Goal: Task Accomplishment & Management: Use online tool/utility

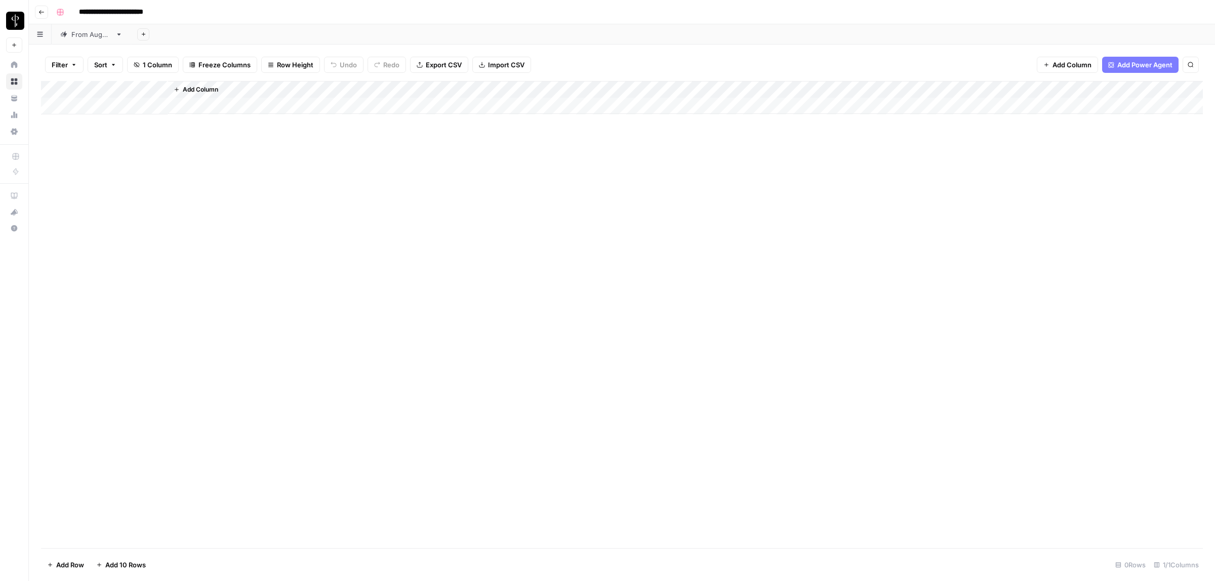
click at [70, 62] on button "Filter" at bounding box center [64, 65] width 38 height 16
click at [86, 35] on div "From [DATE]" at bounding box center [91, 34] width 40 height 10
click at [58, 61] on span "Filter" at bounding box center [60, 65] width 16 height 10
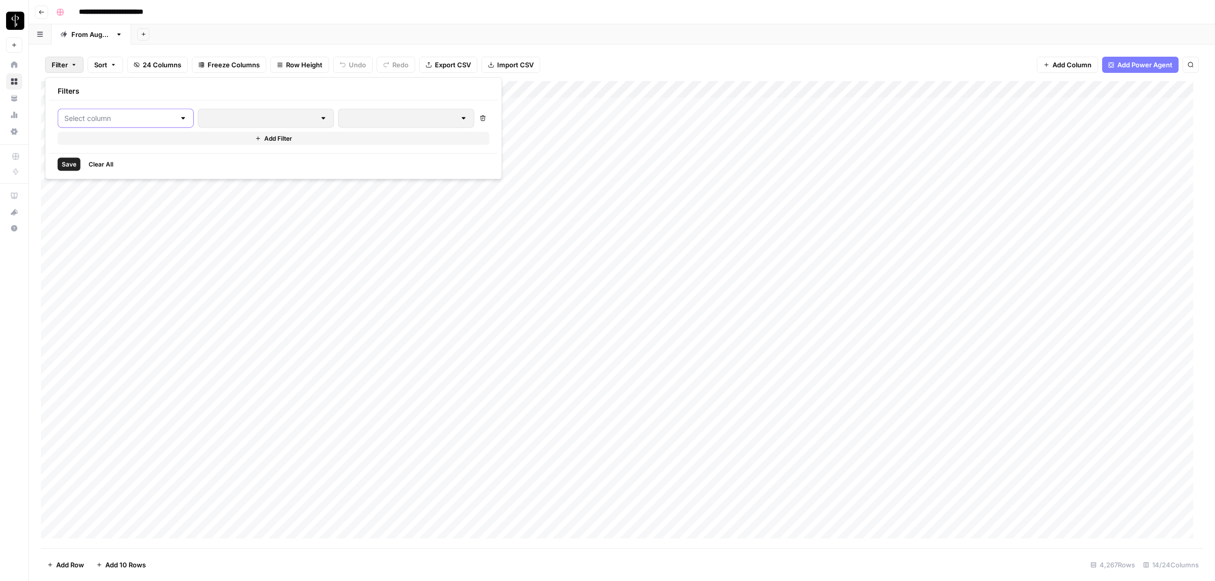
click at [110, 114] on input "text" at bounding box center [119, 118] width 111 height 10
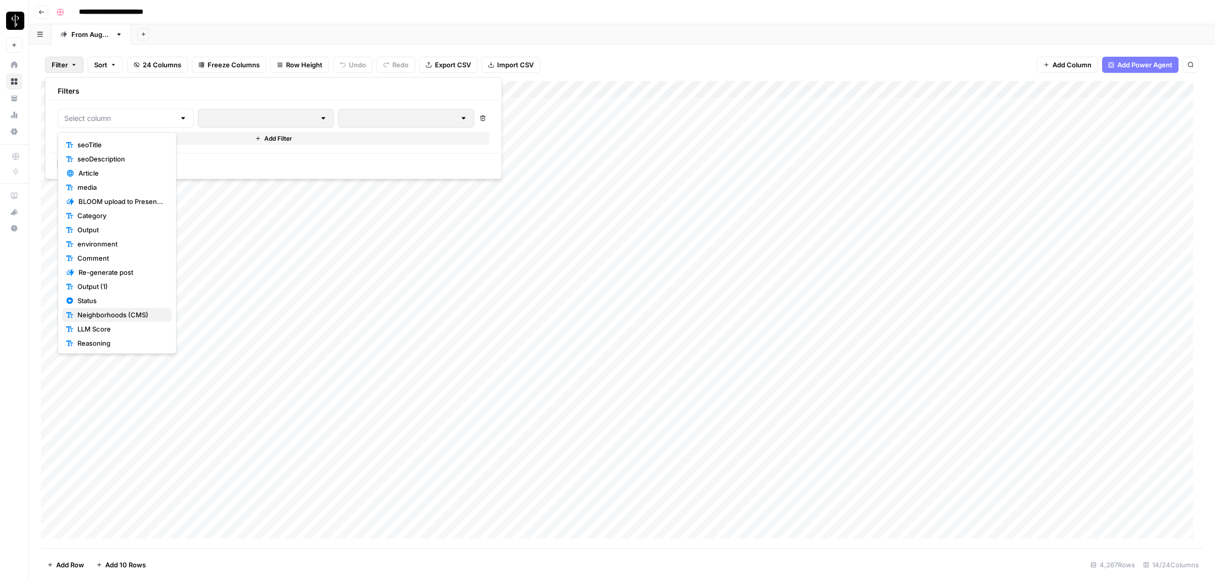
scroll to position [87, 0]
click at [103, 295] on span "Status" at bounding box center [120, 298] width 87 height 10
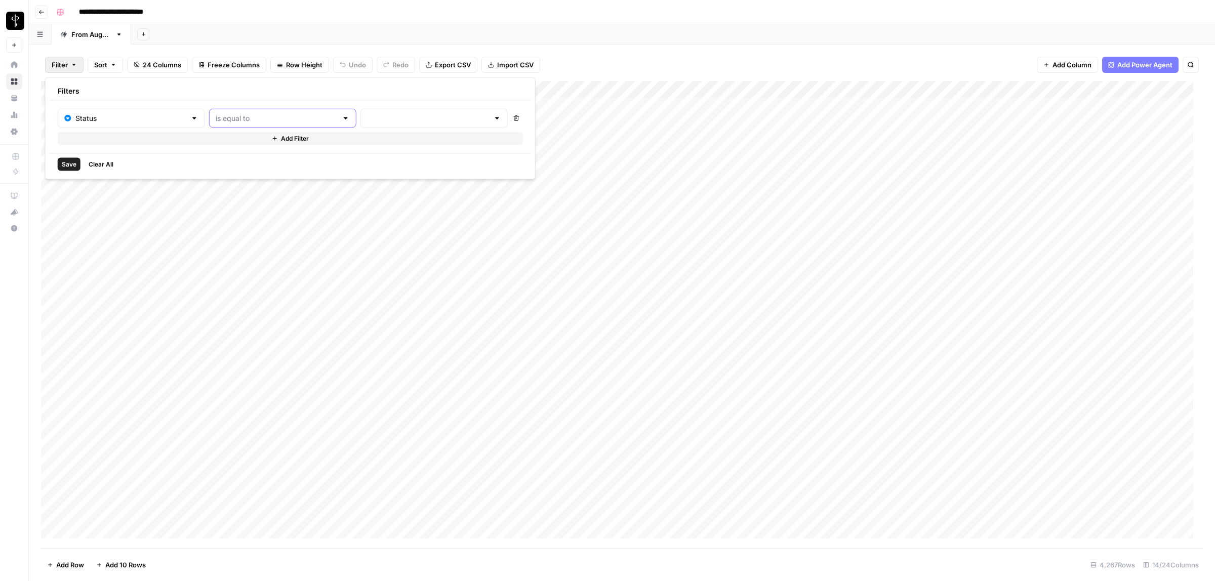
click at [236, 116] on input "text" at bounding box center [277, 118] width 122 height 10
click at [236, 162] on span "is not equal to" at bounding box center [255, 158] width 109 height 10
type input "is not equal to"
click at [367, 119] on input "text" at bounding box center [428, 118] width 122 height 10
click at [372, 144] on span "Posted" at bounding box center [395, 144] width 97 height 10
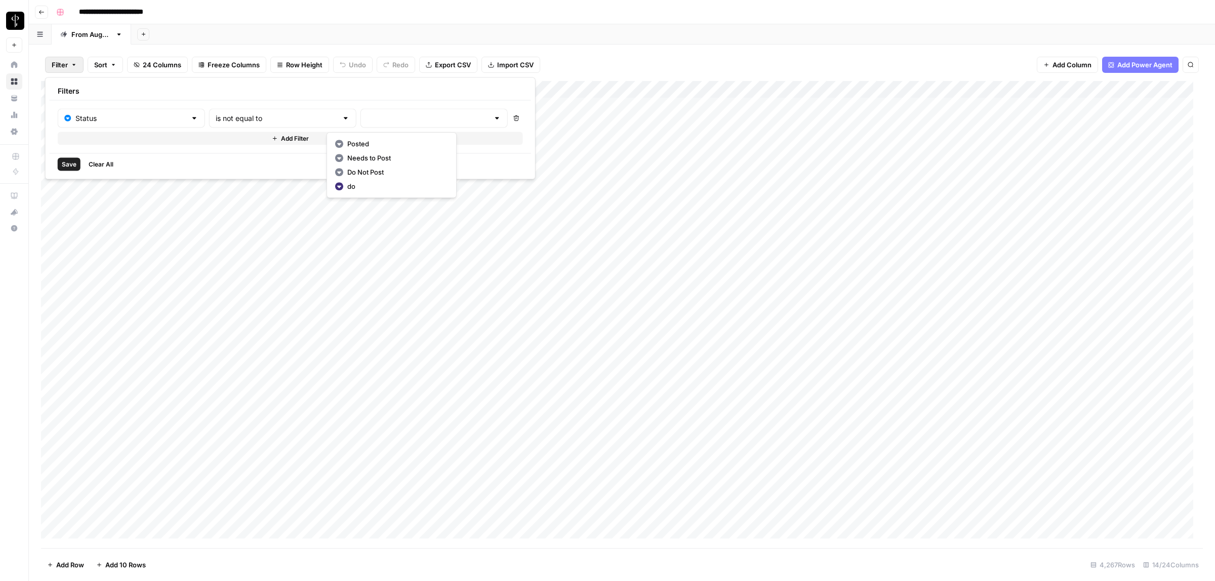
type input "Posted"
click at [282, 137] on span "Add Filter" at bounding box center [296, 138] width 28 height 9
click at [130, 143] on input "text" at bounding box center [125, 142] width 123 height 10
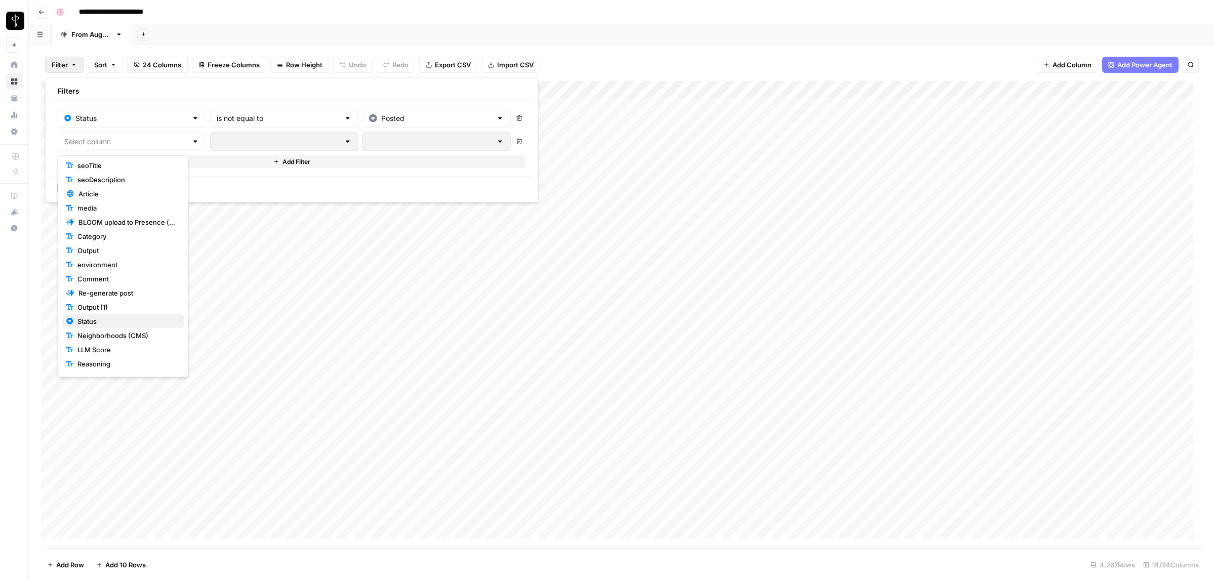
click at [95, 324] on span "Status" at bounding box center [126, 321] width 99 height 10
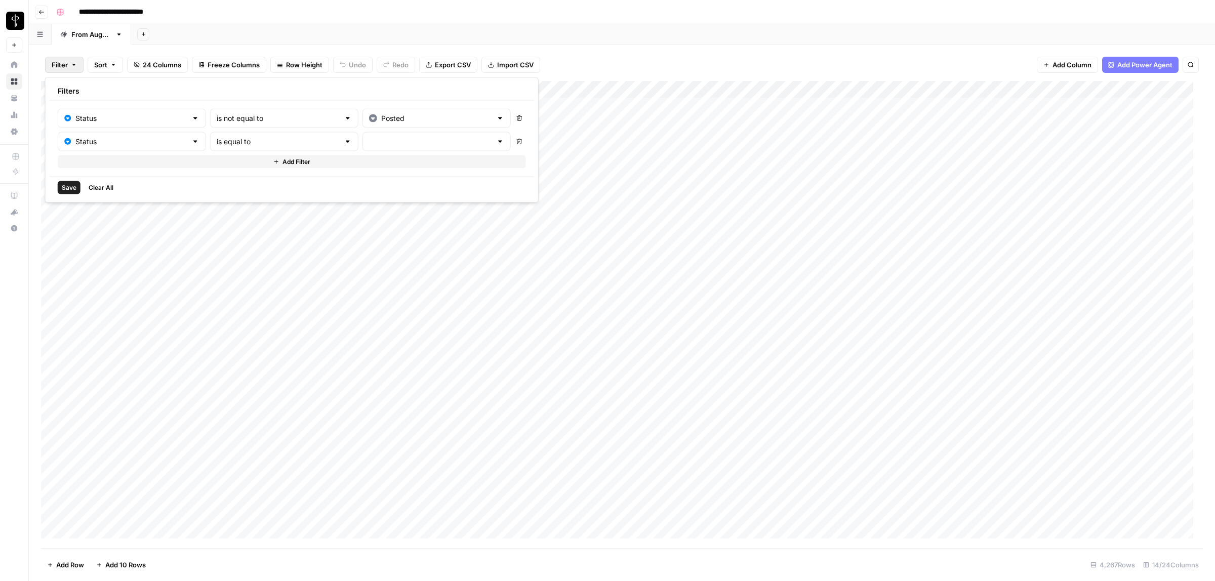
click at [271, 150] on div "is equal to" at bounding box center [284, 141] width 148 height 19
click at [239, 183] on span "is not equal to" at bounding box center [256, 182] width 110 height 10
type input "is not equal to"
click at [372, 137] on input "text" at bounding box center [430, 142] width 123 height 10
click at [372, 177] on span "Needs to Post" at bounding box center [398, 182] width 98 height 10
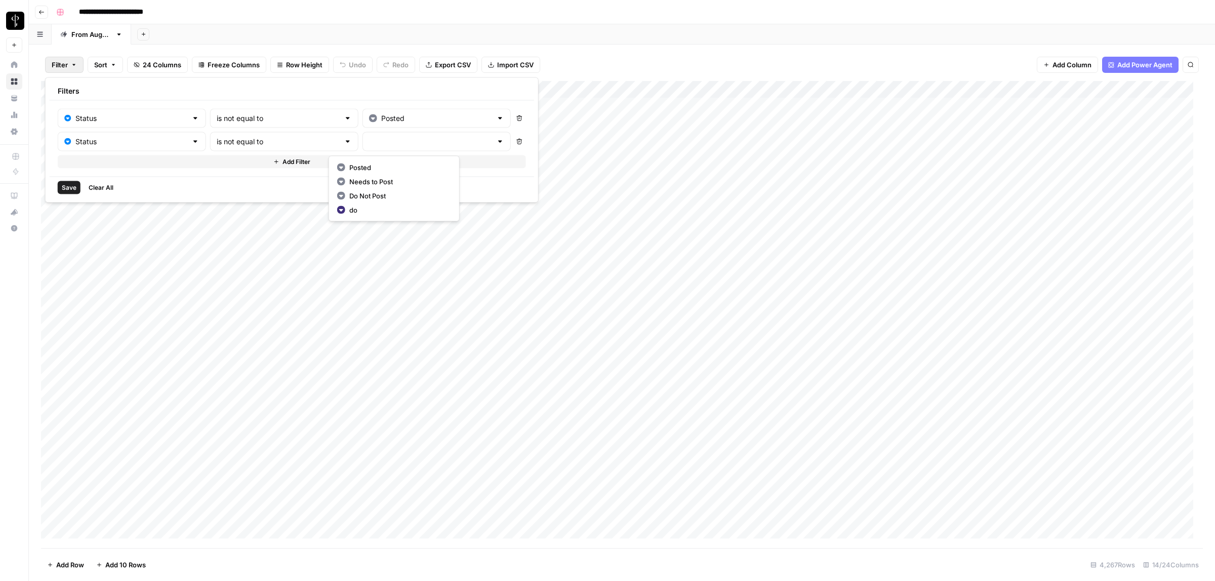
type input "Needs to Post"
click at [282, 160] on span "Add Filter" at bounding box center [296, 161] width 28 height 9
click at [97, 164] on input "text" at bounding box center [125, 165] width 123 height 10
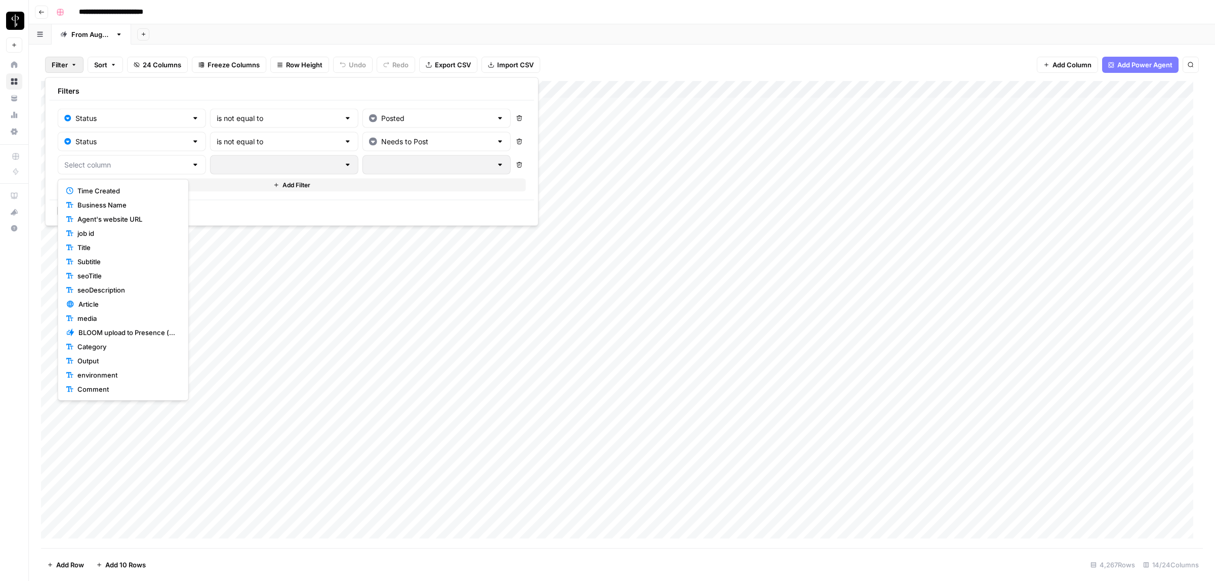
scroll to position [113, 0]
click at [97, 318] on span "Status" at bounding box center [126, 319] width 99 height 10
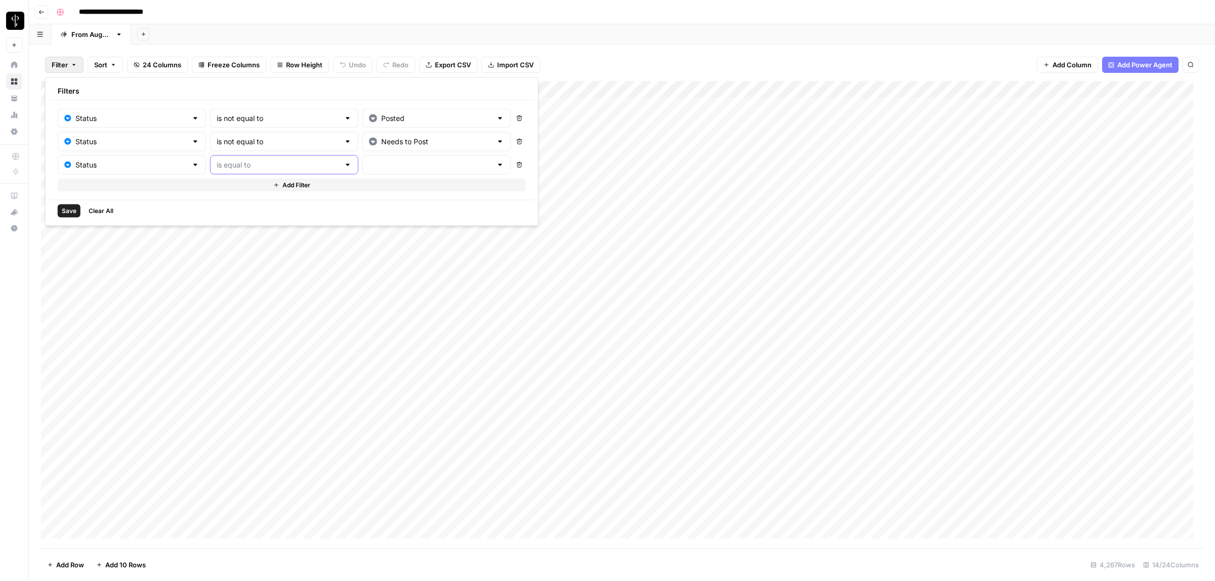
click at [234, 163] on input "text" at bounding box center [278, 165] width 123 height 10
click at [247, 206] on span "is not equal to" at bounding box center [256, 205] width 110 height 10
type input "is not equal to"
click at [369, 166] on input "text" at bounding box center [430, 165] width 123 height 10
click at [376, 220] on span "Do Not Post" at bounding box center [398, 219] width 98 height 10
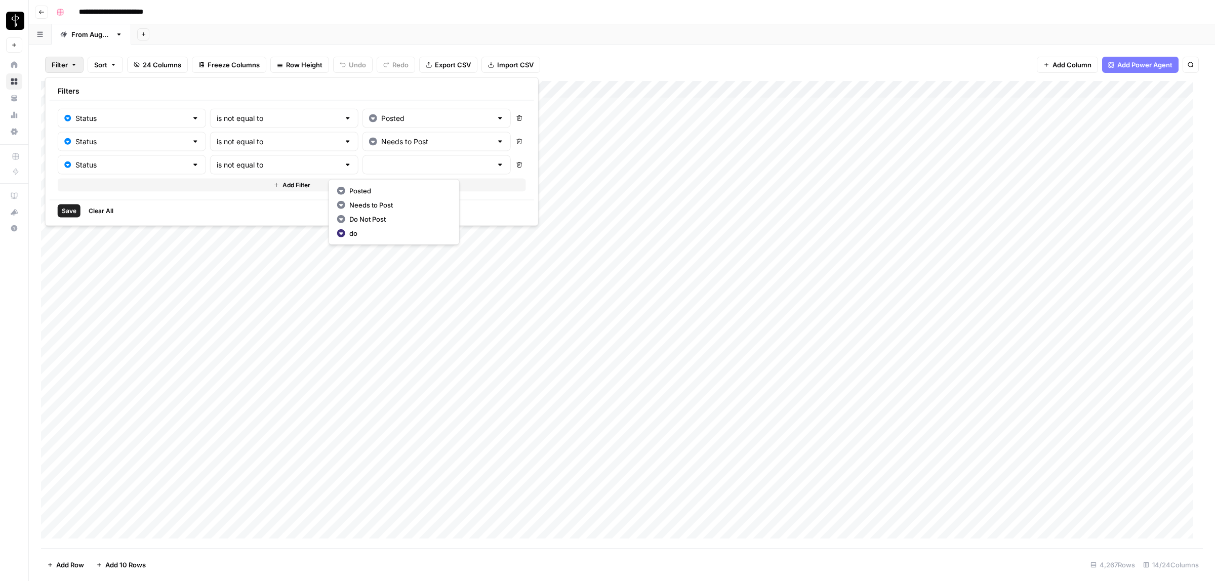
type input "Do Not Post"
click at [68, 210] on span "Save" at bounding box center [69, 211] width 15 height 9
